Goal: Task Accomplishment & Management: Use online tool/utility

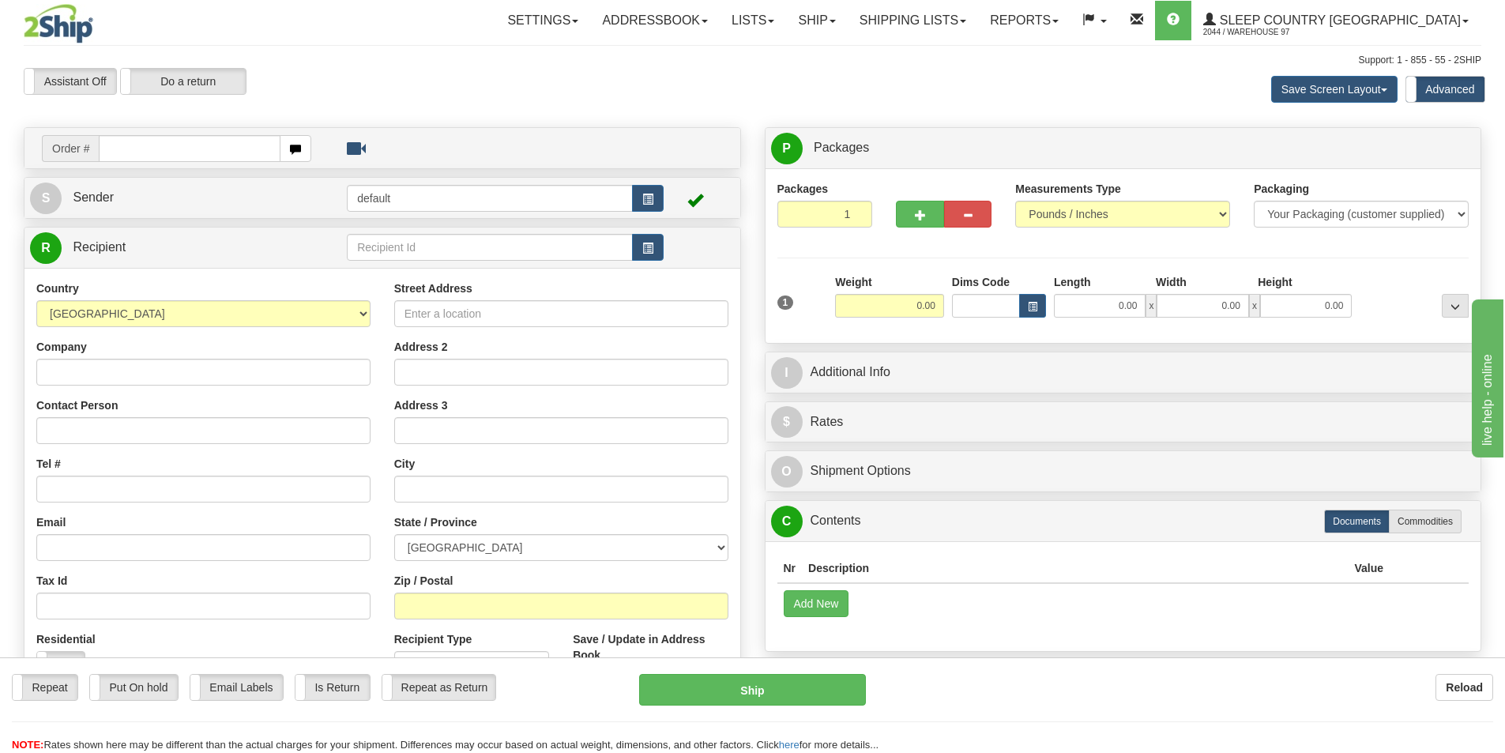
click at [130, 152] on input "text" at bounding box center [190, 148] width 182 height 27
type input "9000I134158"
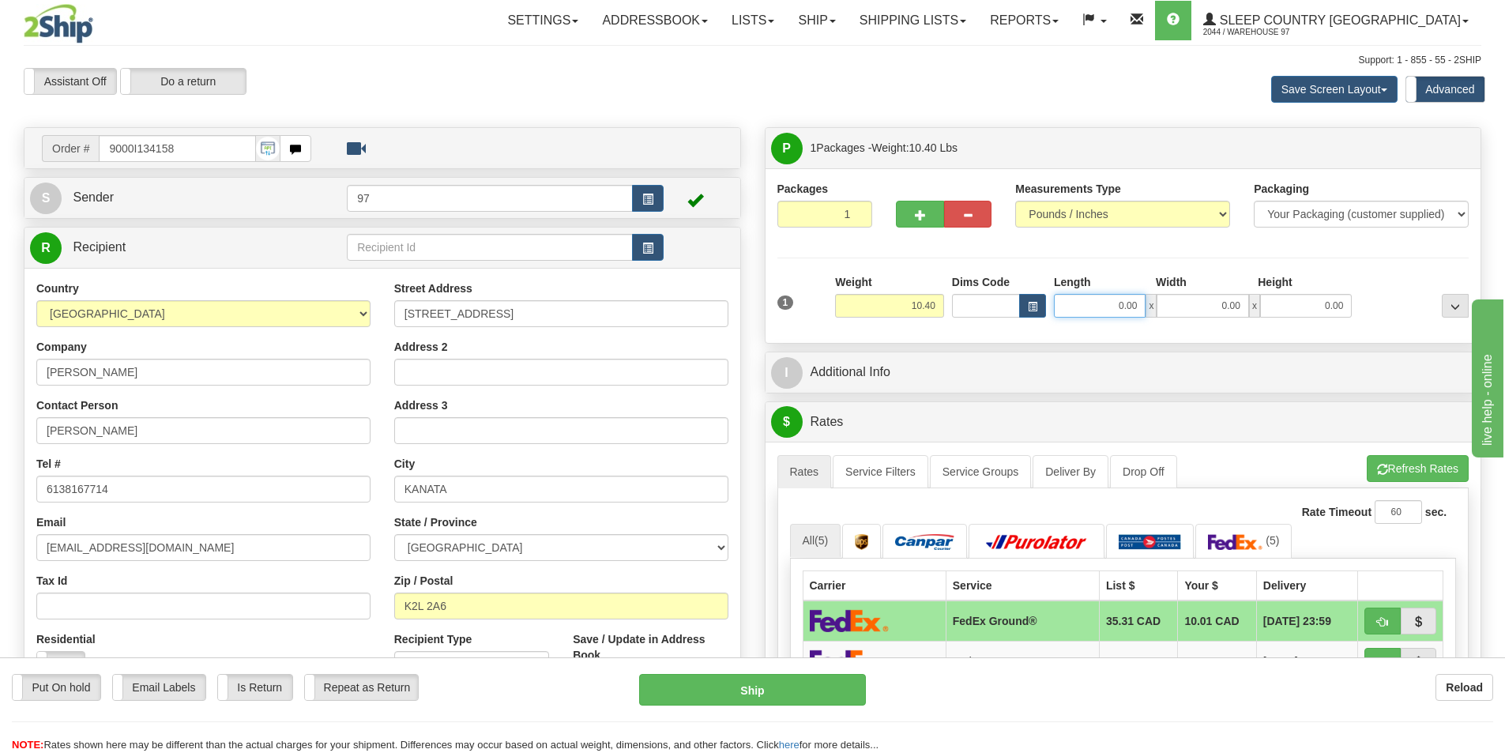
click at [1096, 314] on input "0.00" at bounding box center [1100, 306] width 92 height 24
type input "1"
type input "6.00"
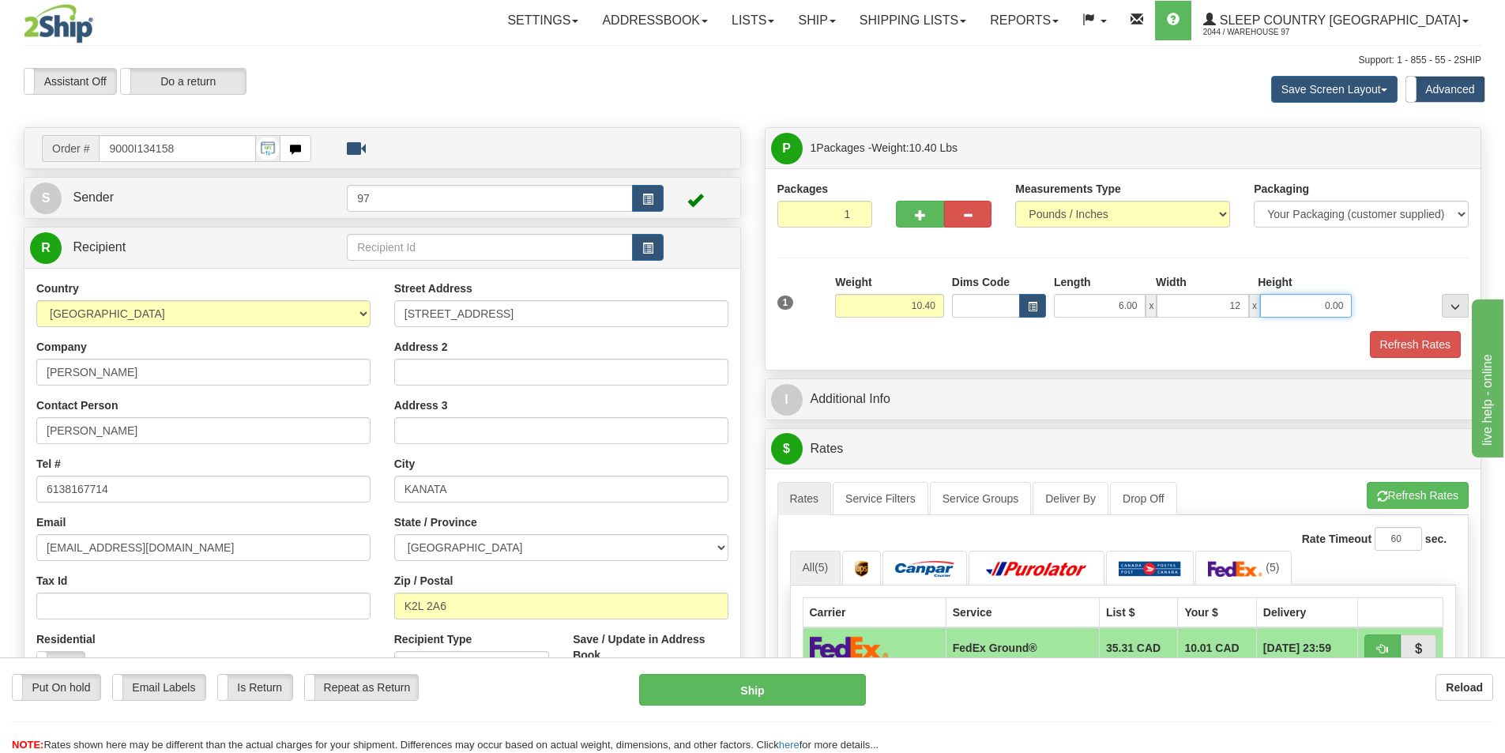
type input "12.00"
click at [1425, 341] on button "Refresh Rates" at bounding box center [1415, 344] width 91 height 27
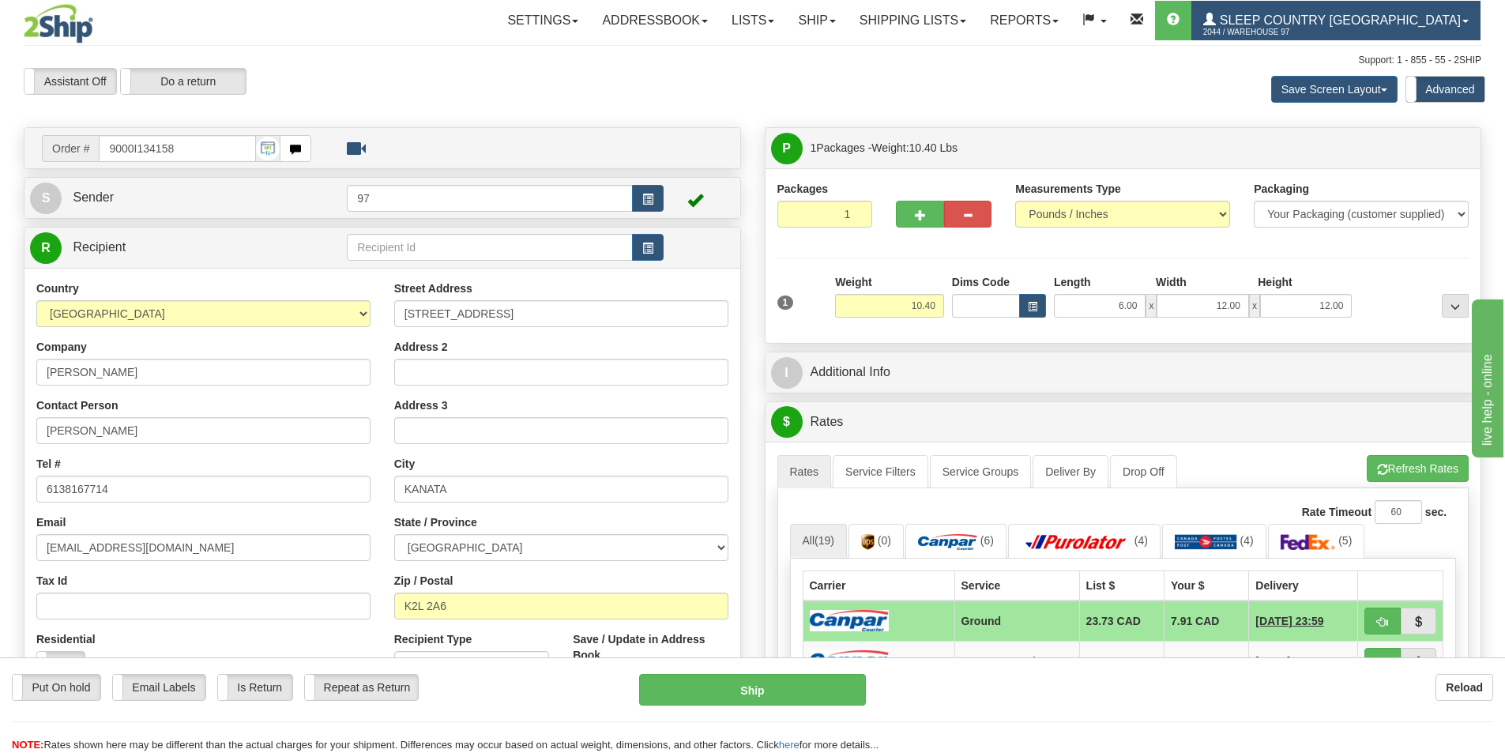
click at [1384, 13] on link "Sleep Country [GEOGRAPHIC_DATA] 2044 / Warehouse 97" at bounding box center [1336, 21] width 289 height 40
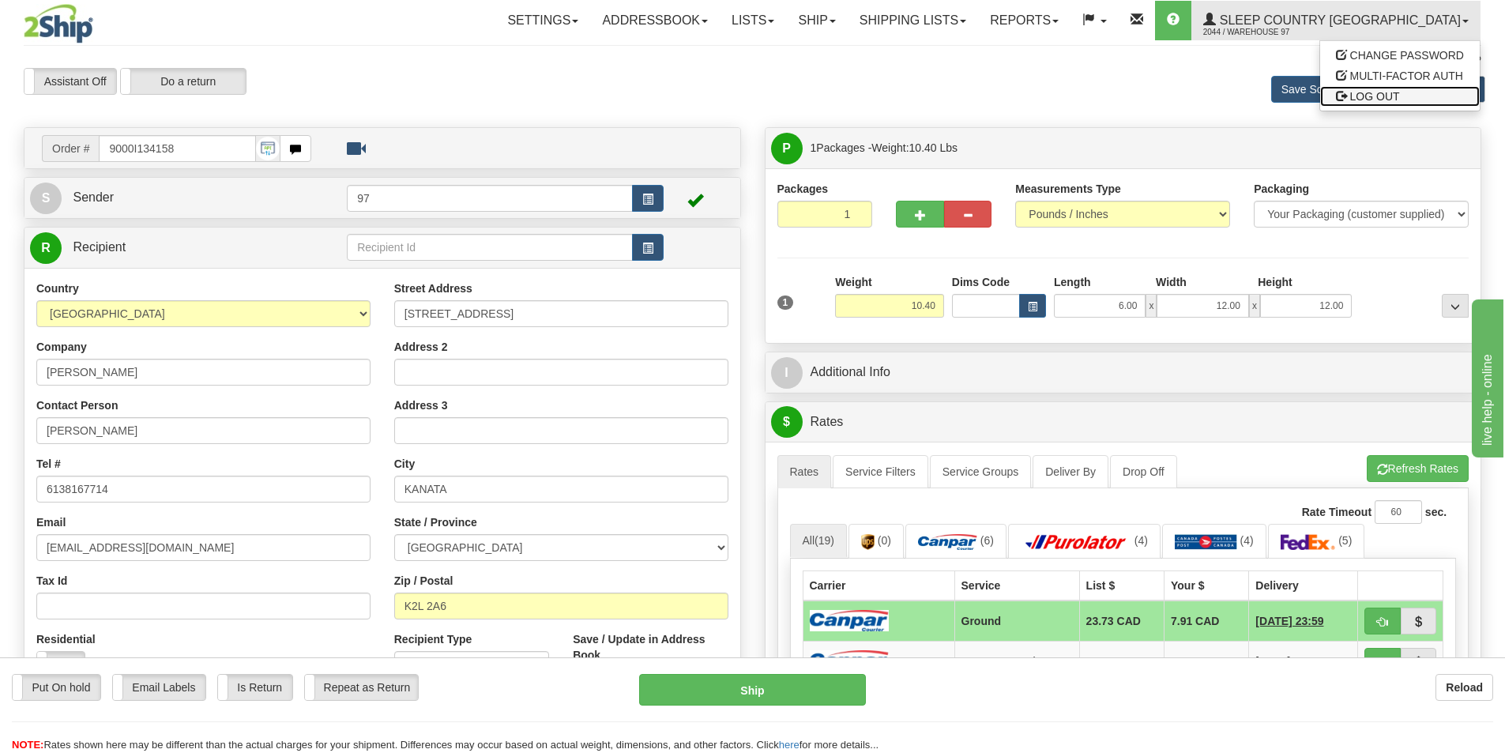
click at [1375, 100] on span "LOG OUT" at bounding box center [1375, 96] width 50 height 13
